Goal: Information Seeking & Learning: Learn about a topic

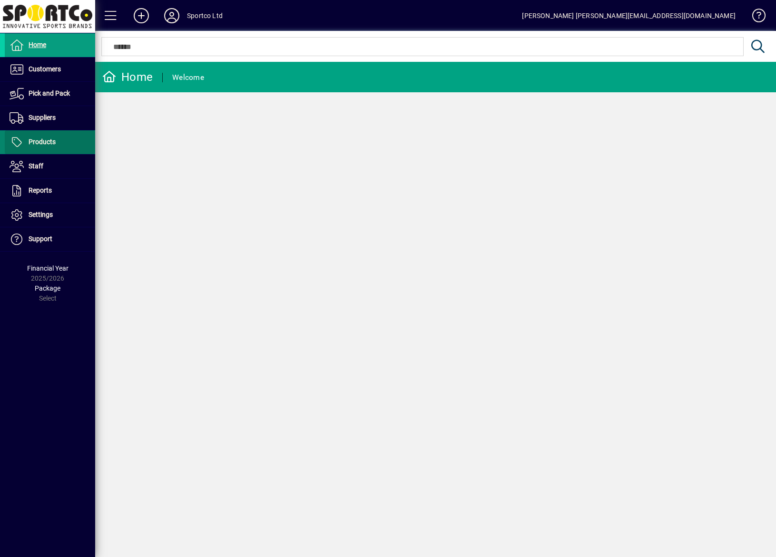
click at [51, 145] on span "Products" at bounding box center [42, 142] width 27 height 8
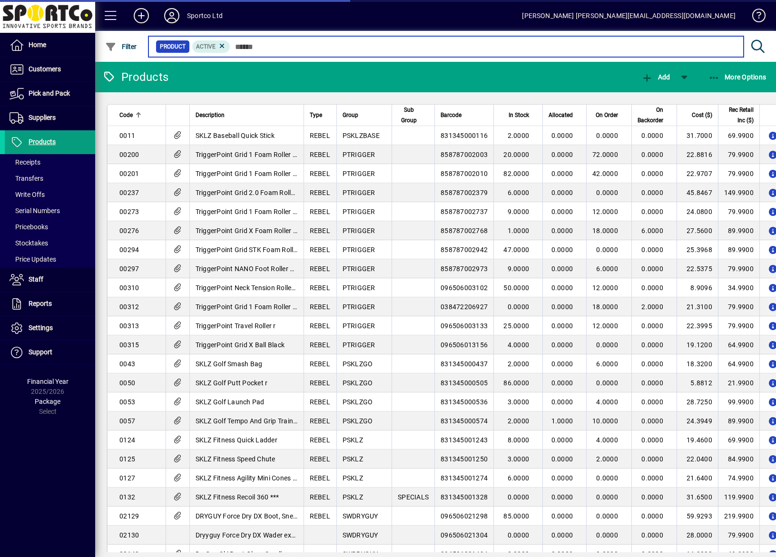
paste input "*****"
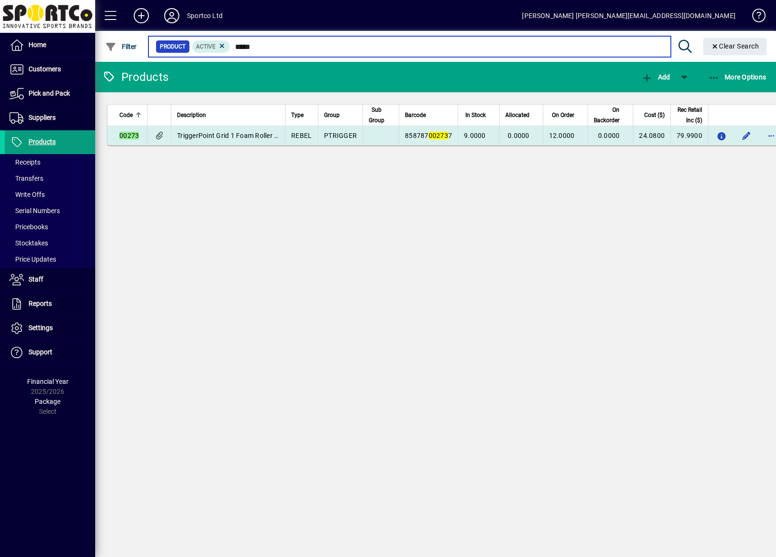
type input "*****"
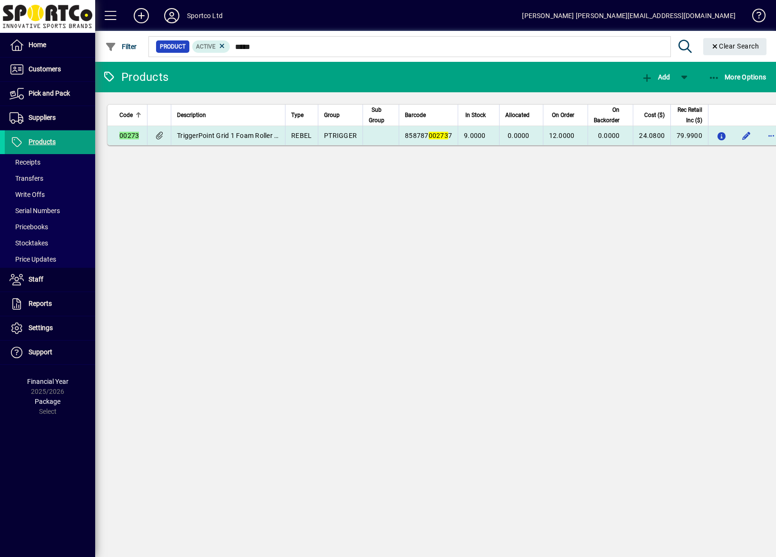
click at [262, 139] on span "TriggerPoint Grid 1 Foam Roller Pink r" at bounding box center [234, 136] width 115 height 8
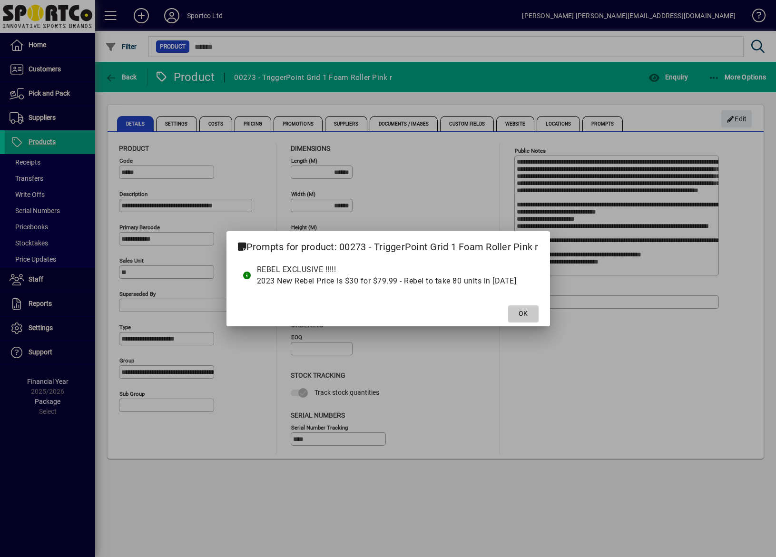
click at [519, 315] on span "OK" at bounding box center [522, 314] width 9 height 10
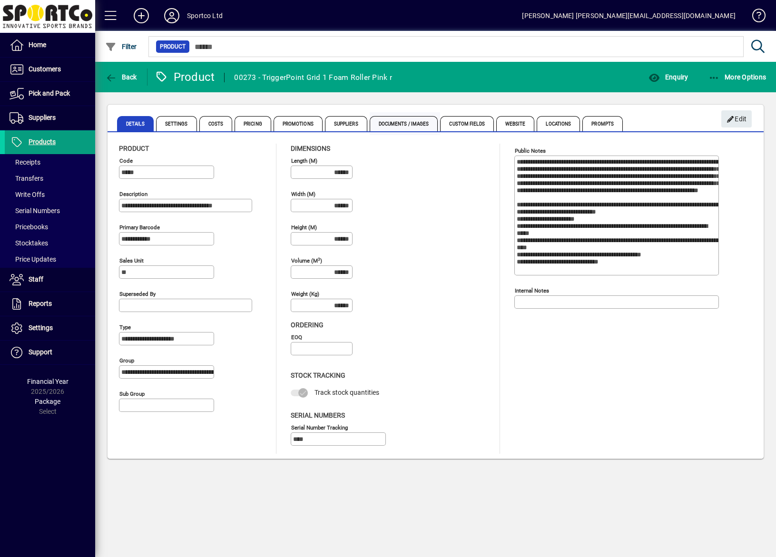
click at [404, 124] on span "Documents / Images" at bounding box center [404, 123] width 68 height 15
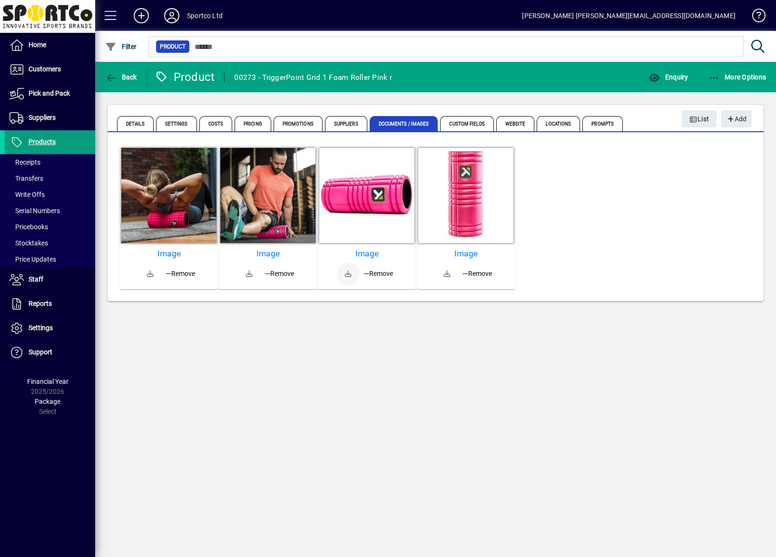
click at [347, 274] on span at bounding box center [348, 274] width 23 height 23
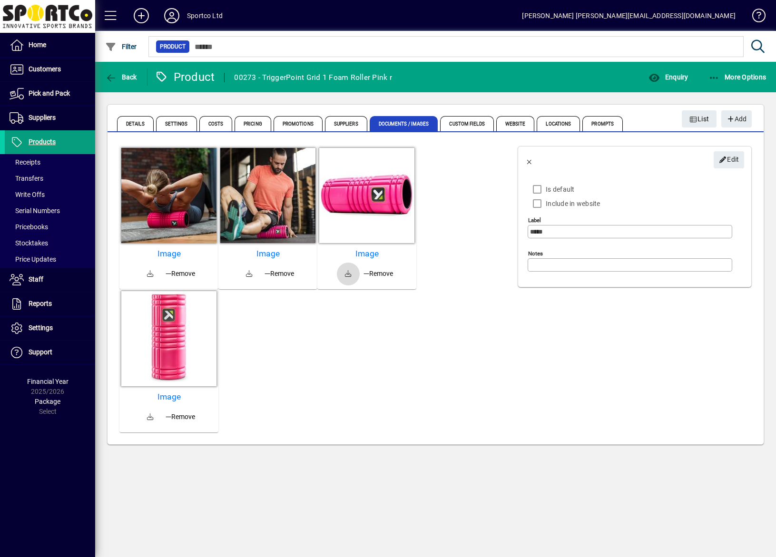
click at [347, 273] on span at bounding box center [348, 274] width 23 height 23
click at [250, 278] on span at bounding box center [249, 274] width 23 height 23
click at [148, 274] on span at bounding box center [150, 274] width 23 height 23
click at [152, 419] on span at bounding box center [150, 417] width 23 height 23
click at [115, 76] on icon "button" at bounding box center [111, 78] width 12 height 10
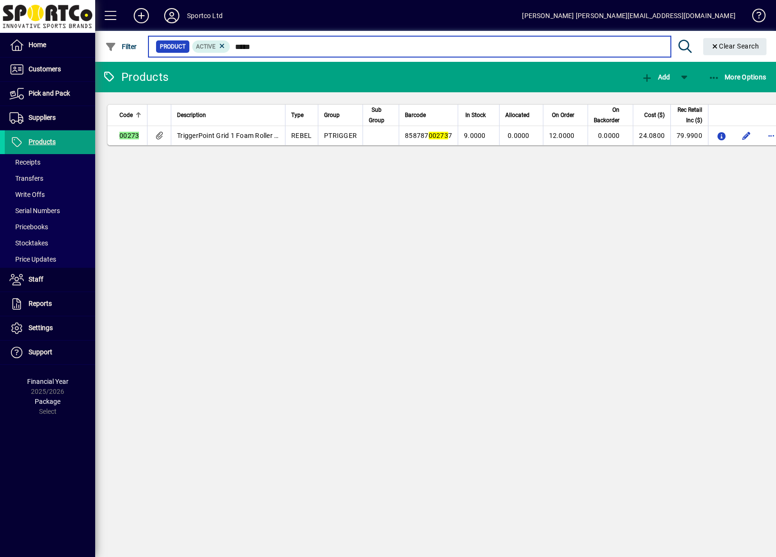
click at [247, 46] on input "*****" at bounding box center [446, 46] width 432 height 13
paste input "text"
type input "*****"
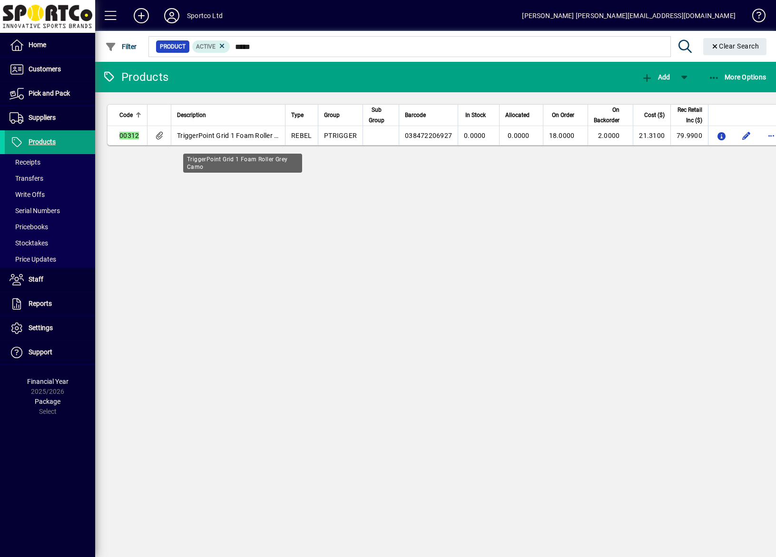
click at [242, 154] on div "TriggerPoint Grid 1 Foam Roller Grey Camo" at bounding box center [242, 163] width 119 height 19
click at [243, 154] on div "TriggerPoint Grid 1 Foam Roller Grey Camo" at bounding box center [242, 163] width 119 height 19
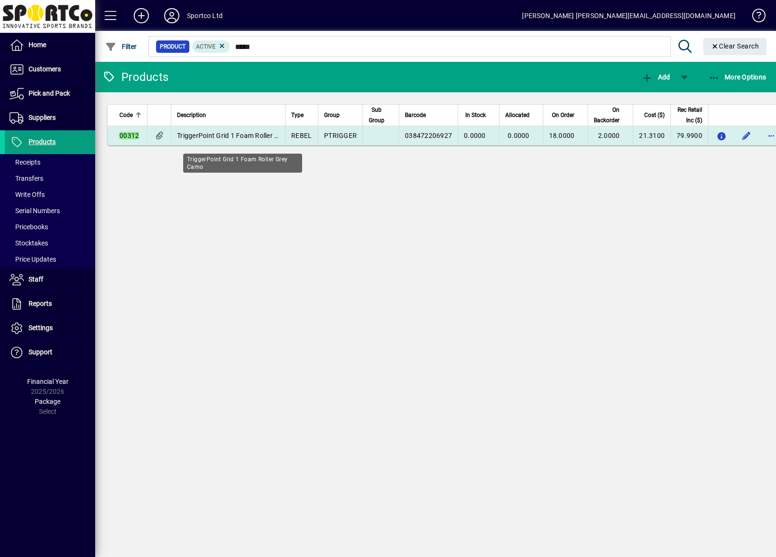
click at [247, 139] on span "TriggerPoint Grid 1 Foam Roller Grey Camo" at bounding box center [242, 136] width 131 height 8
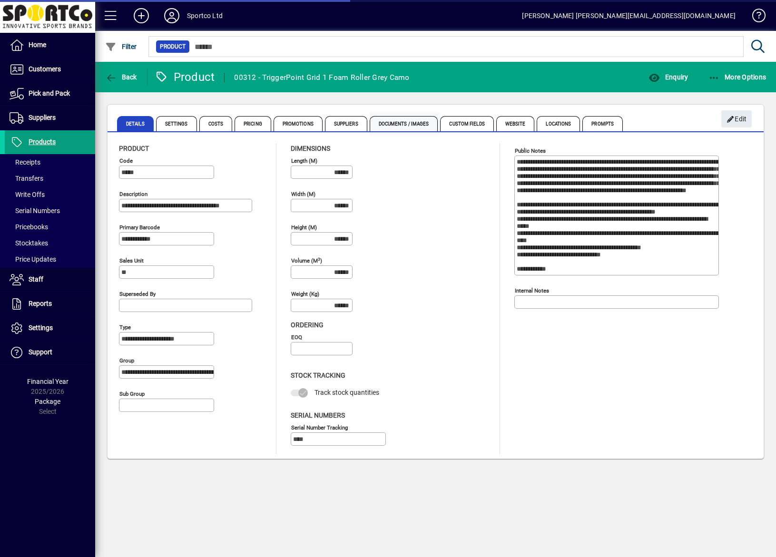
click at [419, 126] on span "Documents / Images" at bounding box center [404, 123] width 68 height 15
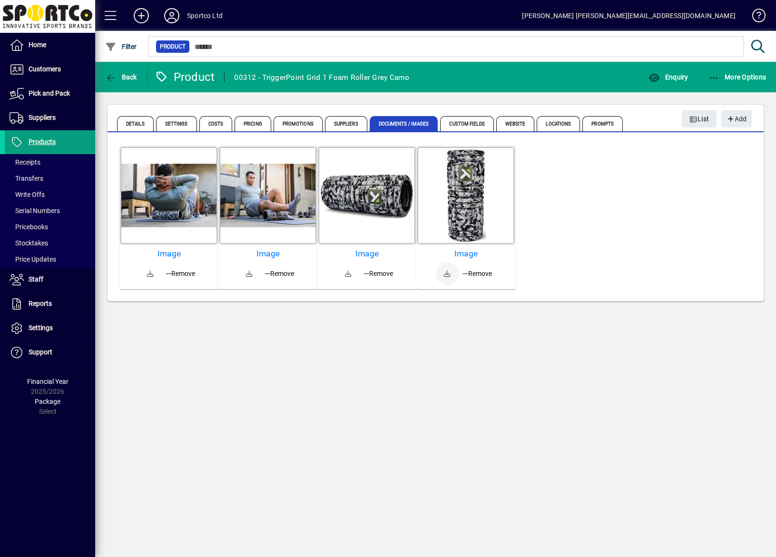
drag, startPoint x: 449, startPoint y: 272, endPoint x: 440, endPoint y: 277, distance: 10.9
click at [449, 272] on span at bounding box center [447, 274] width 23 height 23
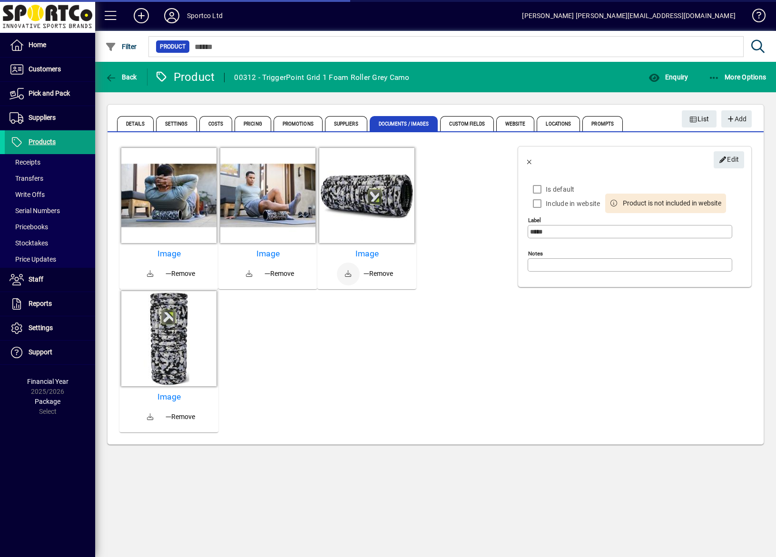
click at [350, 272] on span at bounding box center [348, 274] width 23 height 23
click at [249, 274] on span at bounding box center [249, 274] width 23 height 23
click at [147, 272] on span at bounding box center [150, 274] width 23 height 23
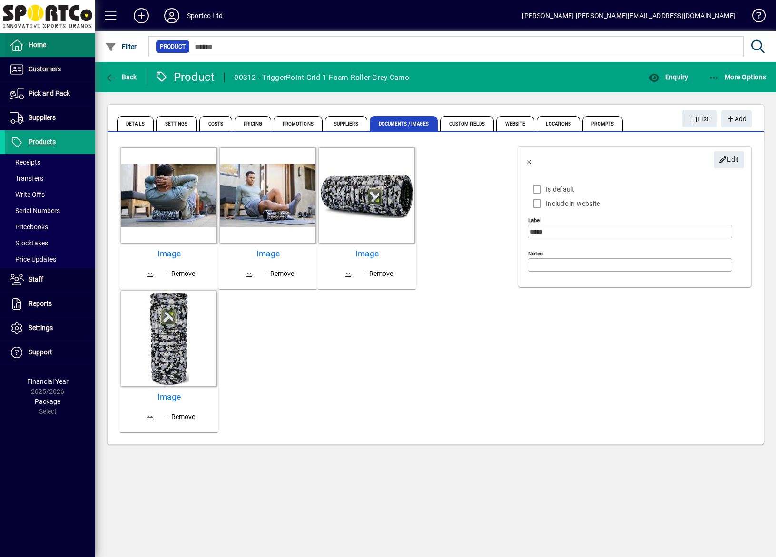
click at [43, 52] on span at bounding box center [50, 45] width 90 height 23
